Goal: Task Accomplishment & Management: Complete application form

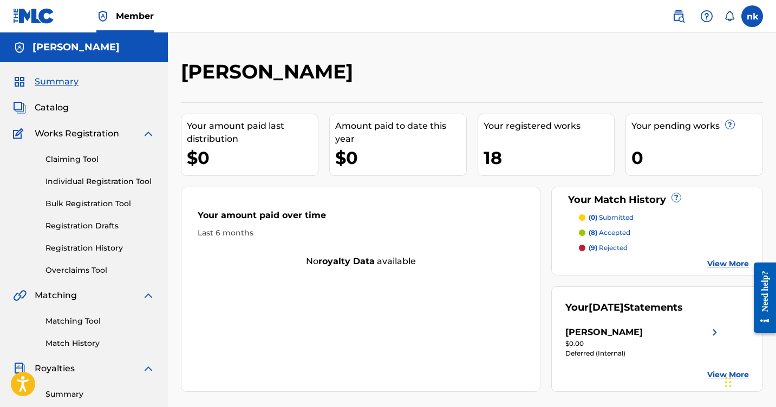
click at [68, 134] on span "Works Registration" at bounding box center [77, 133] width 84 height 13
click at [69, 180] on link "Individual Registration Tool" at bounding box center [99, 181] width 109 height 11
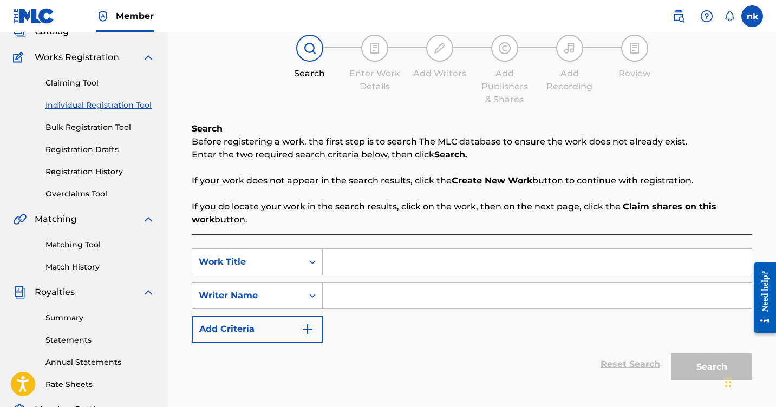
scroll to position [112, 0]
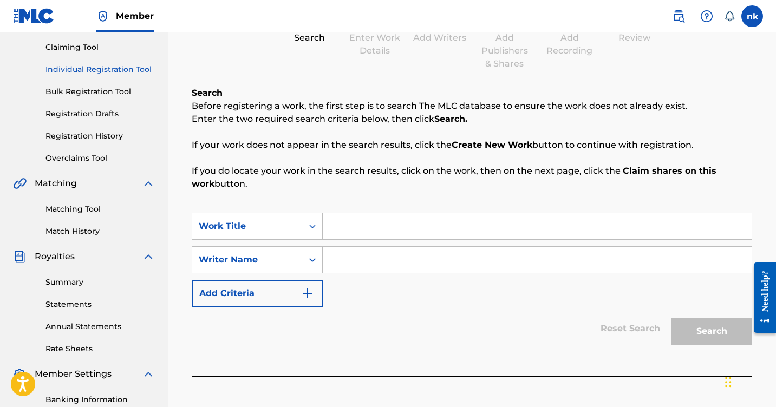
click at [368, 262] on input "Search Form" at bounding box center [537, 260] width 429 height 26
type input "e"
click at [372, 228] on input "Search Form" at bounding box center [537, 226] width 429 height 26
type input "entre las nubes"
click at [558, 295] on div "SearchWithCriteriabf751216-e4e6-4049-8439-f798b16ddb75 Work Title entre las nub…" at bounding box center [472, 260] width 560 height 94
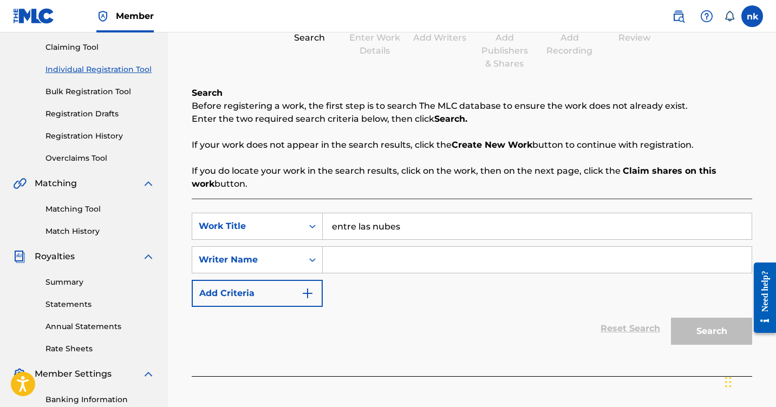
click at [546, 263] on input "Search Form" at bounding box center [537, 260] width 429 height 26
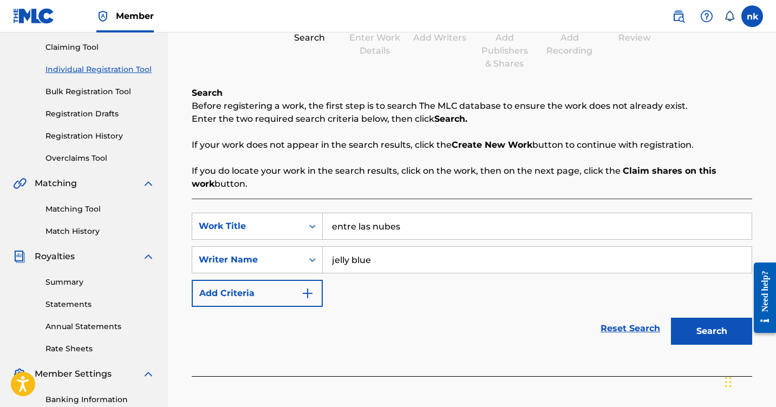
click at [711, 332] on button "Search" at bounding box center [711, 331] width 81 height 27
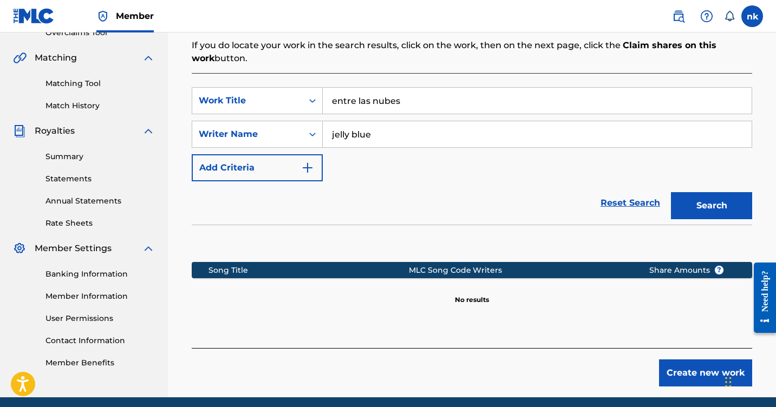
scroll to position [239, 0]
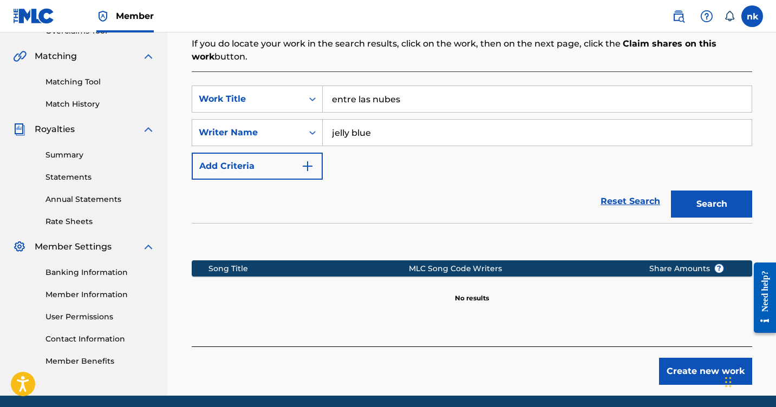
click at [472, 149] on div "SearchWithCriteriabf751216-e4e6-4049-8439-f798b16ddb75 Work Title entre las nub…" at bounding box center [472, 133] width 560 height 94
click at [467, 142] on input "jelly blue" at bounding box center [537, 133] width 429 height 26
type input "jelly"
click at [712, 204] on button "Search" at bounding box center [711, 204] width 81 height 27
click at [73, 153] on link "Summary" at bounding box center [99, 154] width 109 height 11
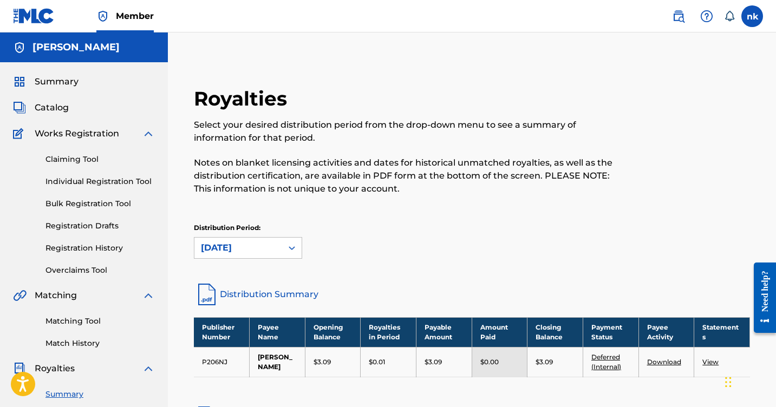
click at [53, 109] on span "Catalog" at bounding box center [52, 107] width 34 height 13
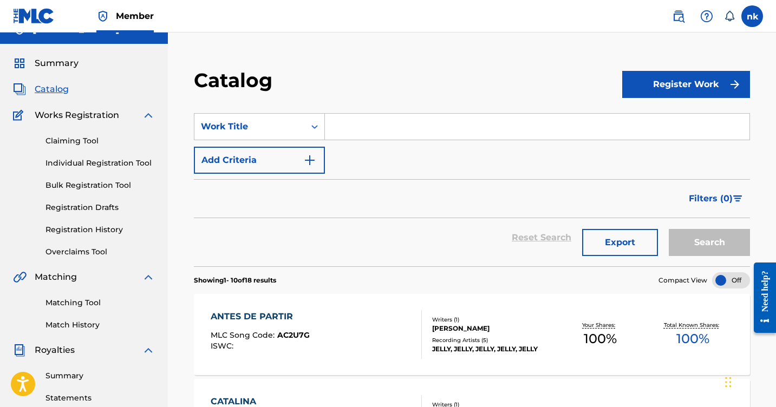
scroll to position [17, 0]
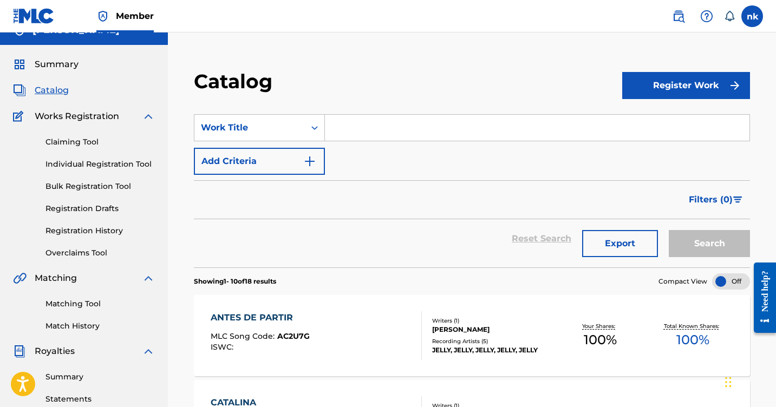
click at [85, 166] on link "Individual Registration Tool" at bounding box center [99, 164] width 109 height 11
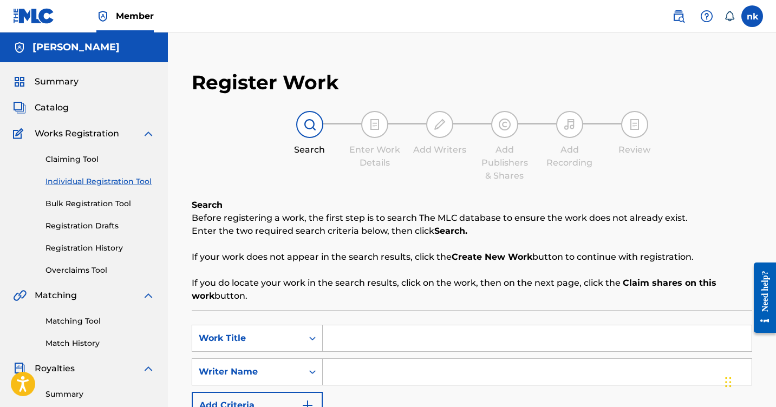
click at [88, 225] on link "Registration Drafts" at bounding box center [99, 225] width 109 height 11
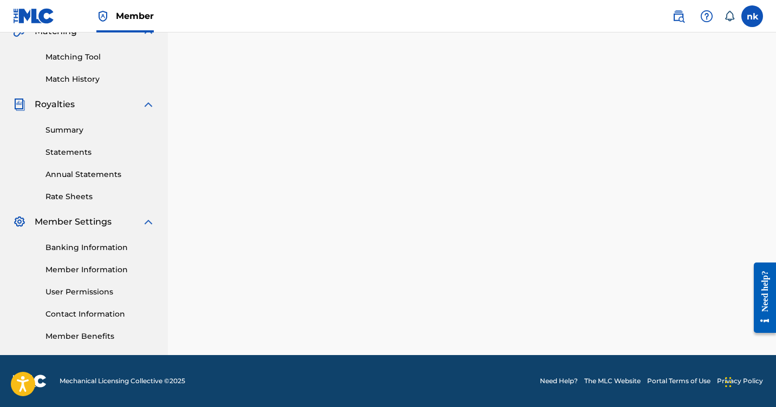
scroll to position [264, 0]
